Goal: Communication & Community: Ask a question

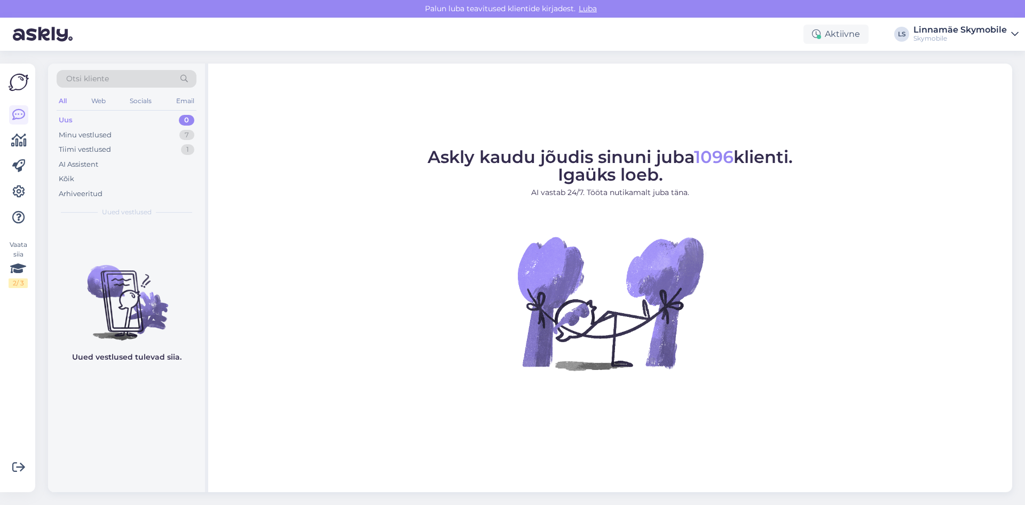
click at [433, 180] on figcaption "Askly kaudu jõudis sinuni juba 1096 klienti. Igaüks loeb. AI vastab 24/7. Tööta…" at bounding box center [610, 177] width 365 height 58
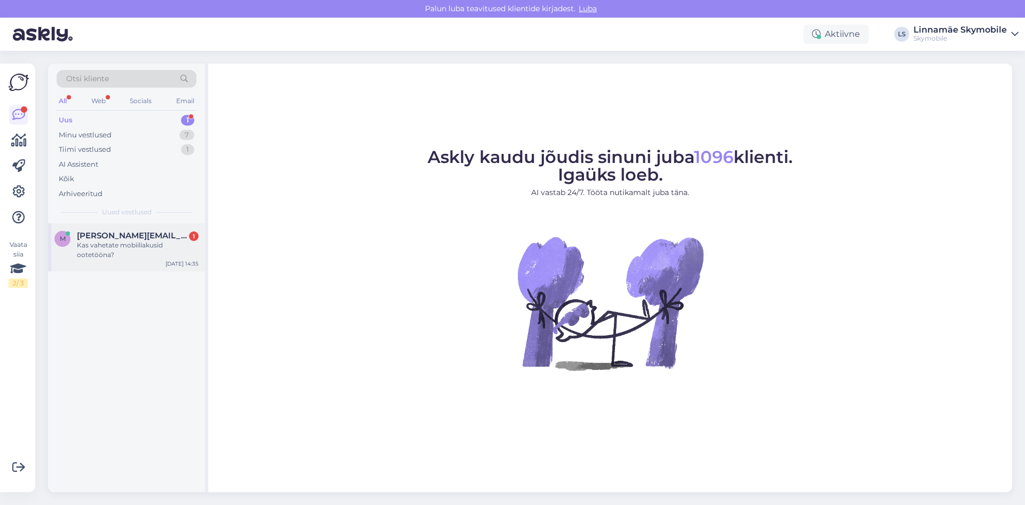
click at [90, 256] on div "Kas vahetate mobiiliakusid ootetööna?" at bounding box center [138, 249] width 122 height 19
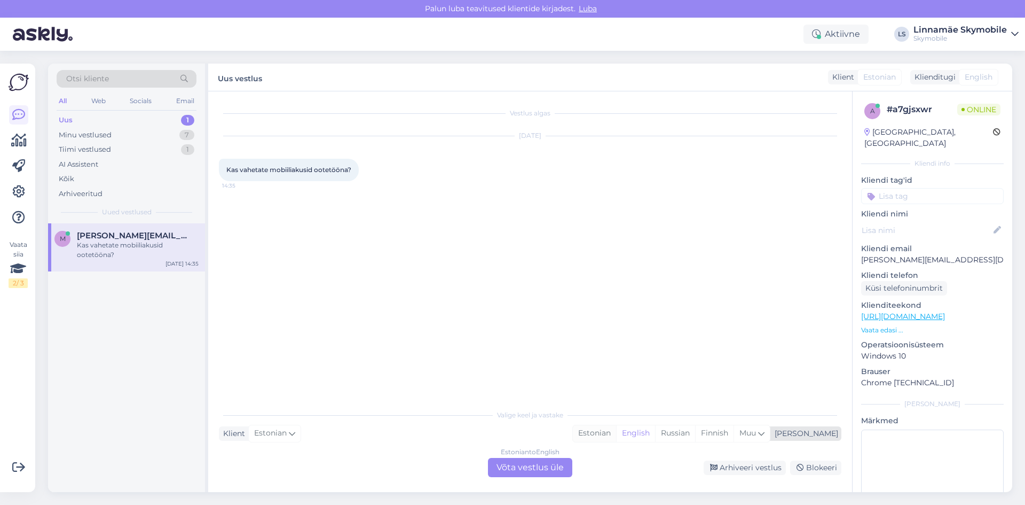
click at [616, 427] on div "Estonian" at bounding box center [594, 433] width 43 height 16
click at [524, 468] on div "Estonian to Estonian Võta vestlus üle" at bounding box center [530, 467] width 84 height 19
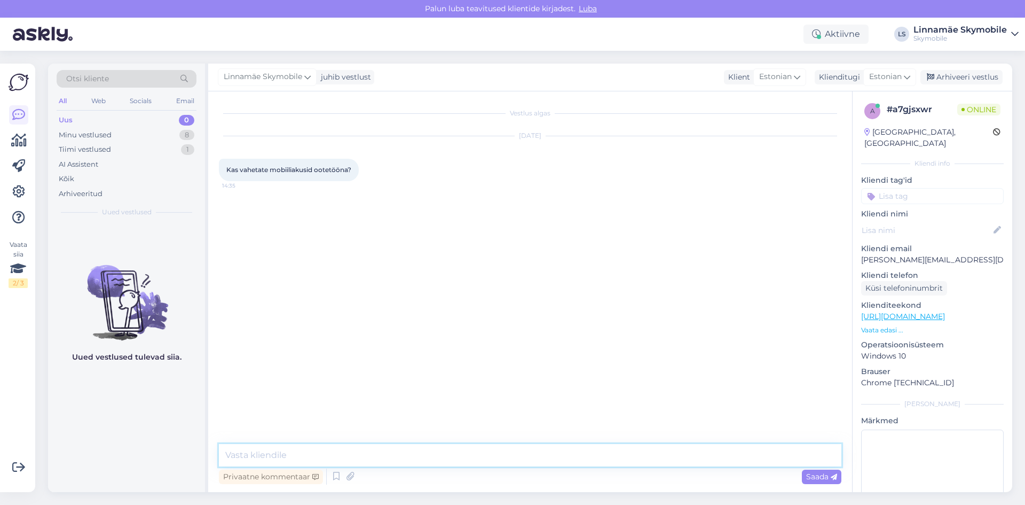
click at [380, 452] on textarea at bounding box center [530, 455] width 623 height 22
type textarea "Tere.[GEOGRAPHIC_DATA] jah.Mis telefoni mudel teil on_"
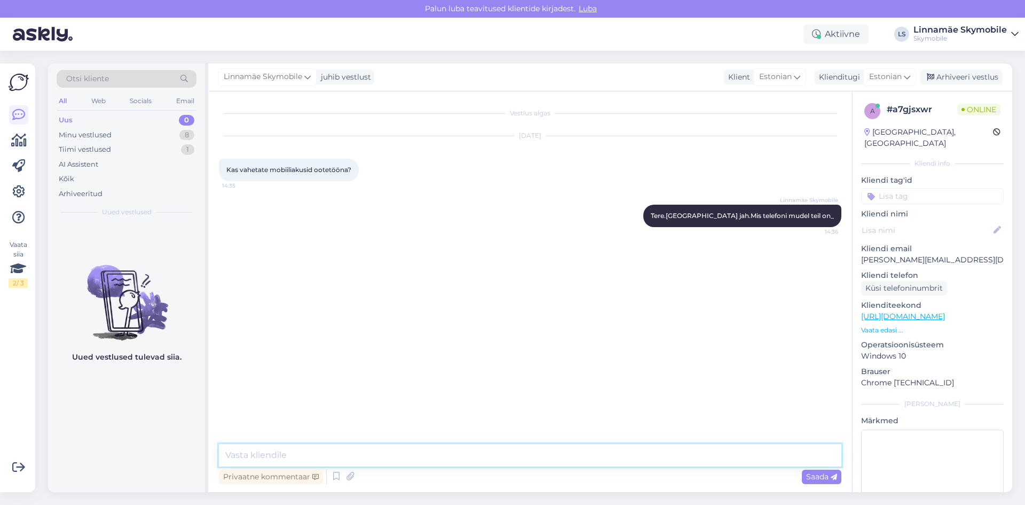
type textarea "?"
drag, startPoint x: 632, startPoint y: 283, endPoint x: 635, endPoint y: 276, distance: 8.1
click at [632, 283] on div "Kas vahetate mobiiliakut ootetööna? 14:36" at bounding box center [530, 262] width 623 height 46
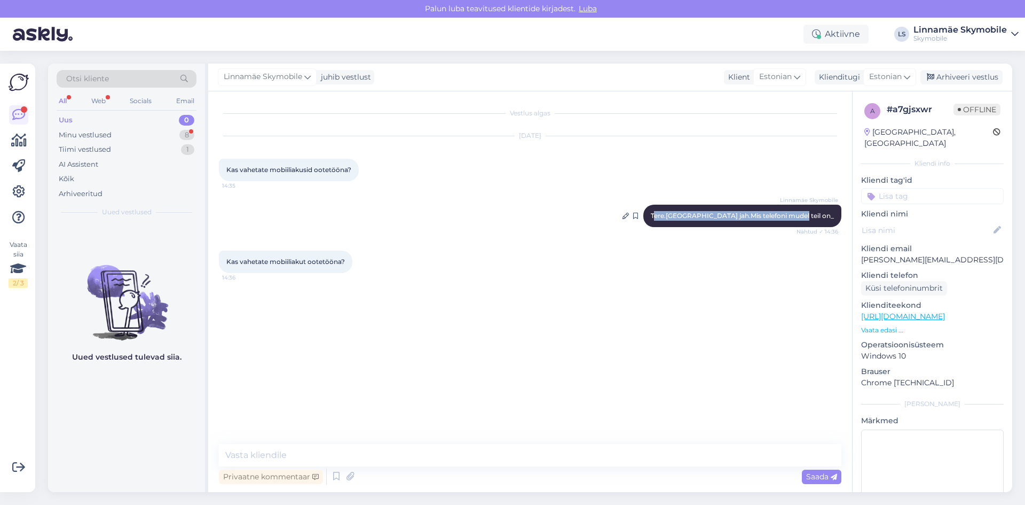
drag, startPoint x: 694, startPoint y: 217, endPoint x: 832, endPoint y: 213, distance: 138.4
click at [832, 213] on span "Tere.[GEOGRAPHIC_DATA] jah.Mis telefoni mudel teil on_" at bounding box center [742, 215] width 183 height 8
click at [98, 139] on div "Minu vestlused" at bounding box center [85, 135] width 53 height 11
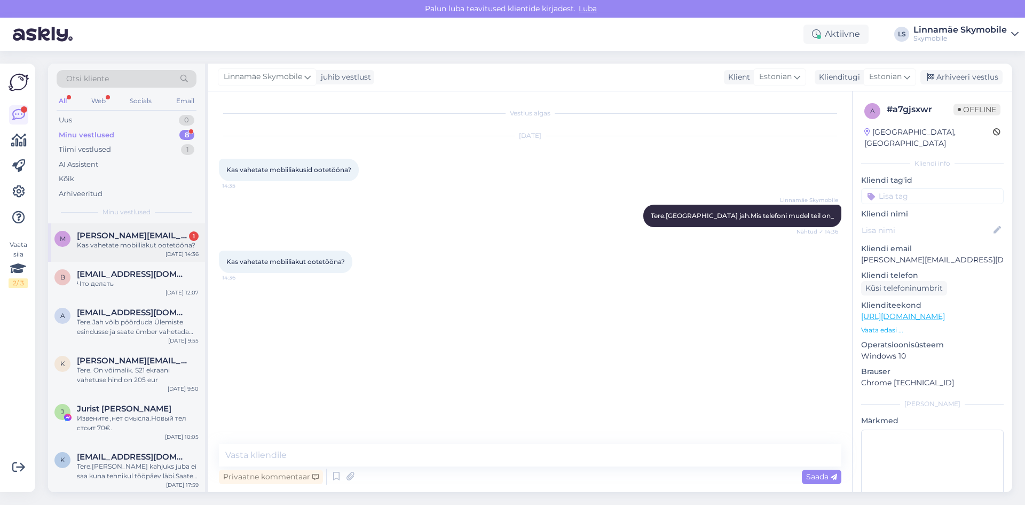
click at [134, 247] on div "Kas vahetate mobiiliakut ootetööna?" at bounding box center [138, 245] width 122 height 10
click at [70, 116] on div "Uus" at bounding box center [65, 120] width 13 height 11
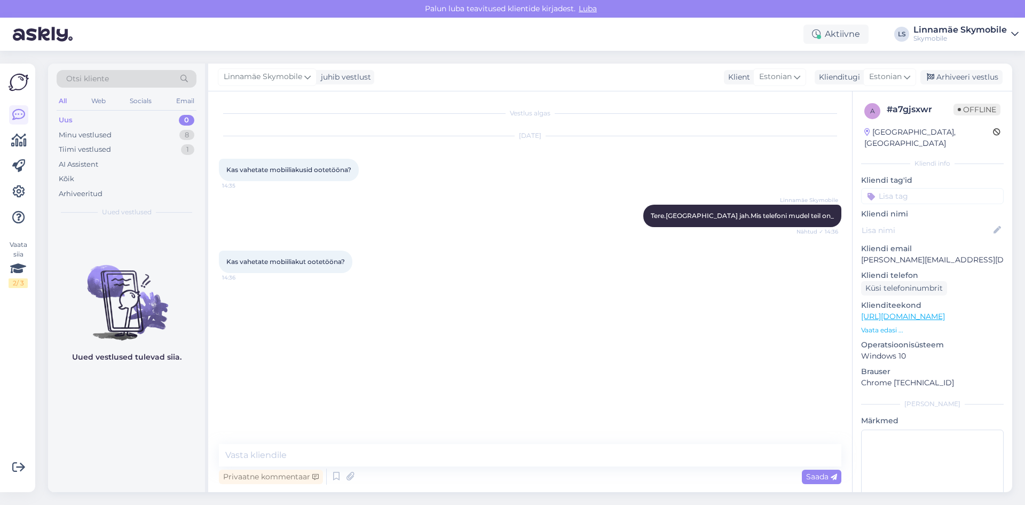
click at [459, 323] on div "Vestlus algas [DATE] Kas vahetate mobiiliakusid ootetööna? 14:35 Linnamäe Skymo…" at bounding box center [535, 268] width 632 height 332
